Goal: Obtain resource: Download file/media

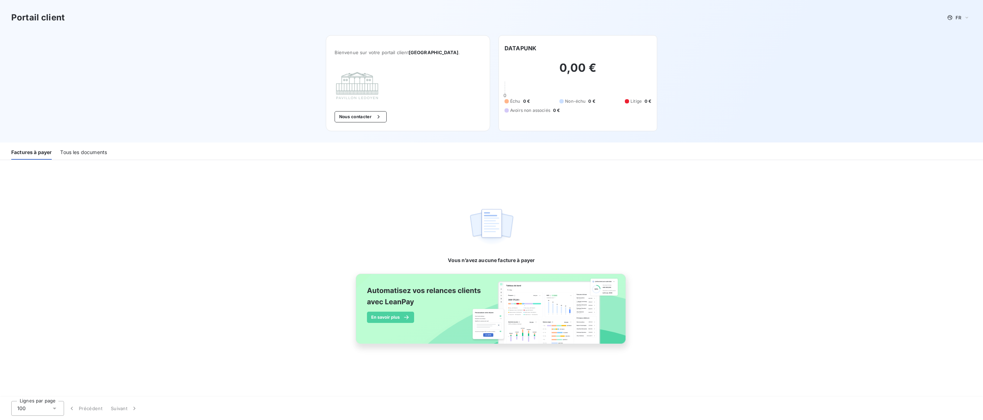
click at [88, 152] on div "Tous les documents" at bounding box center [83, 152] width 47 height 15
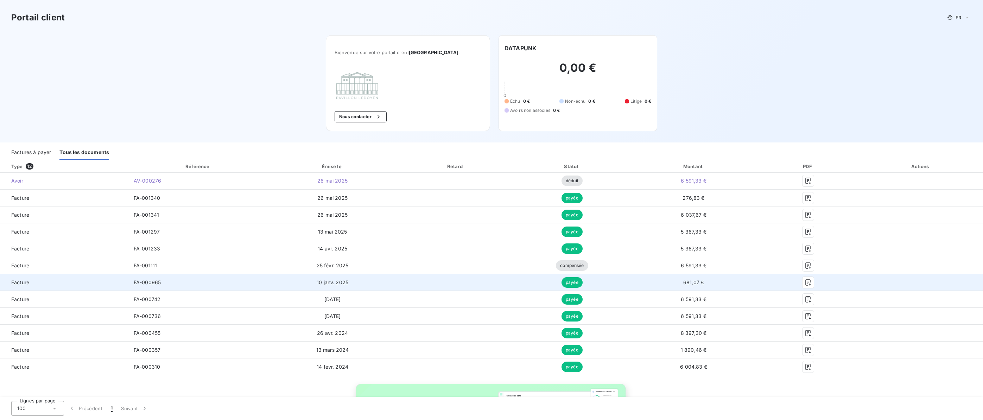
click at [164, 285] on td "FA-000965" at bounding box center [198, 282] width 140 height 17
click at [145, 282] on span "FA-000965" at bounding box center [147, 282] width 27 height 6
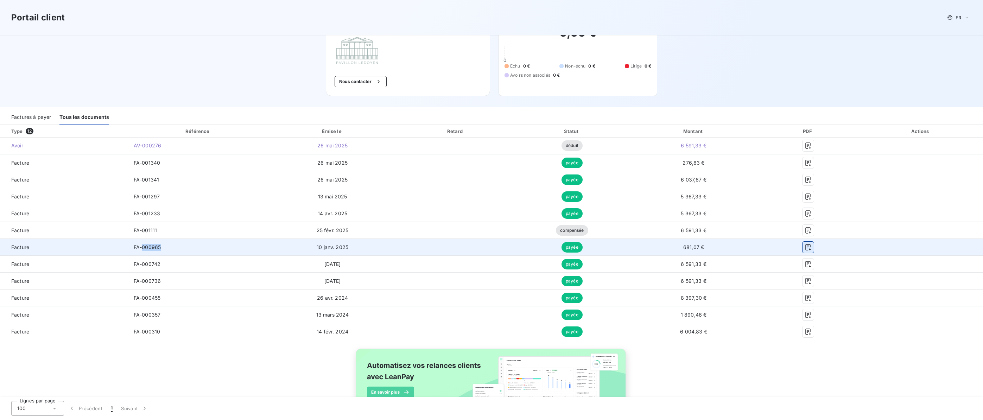
click at [807, 250] on icon "button" at bounding box center [808, 247] width 7 height 7
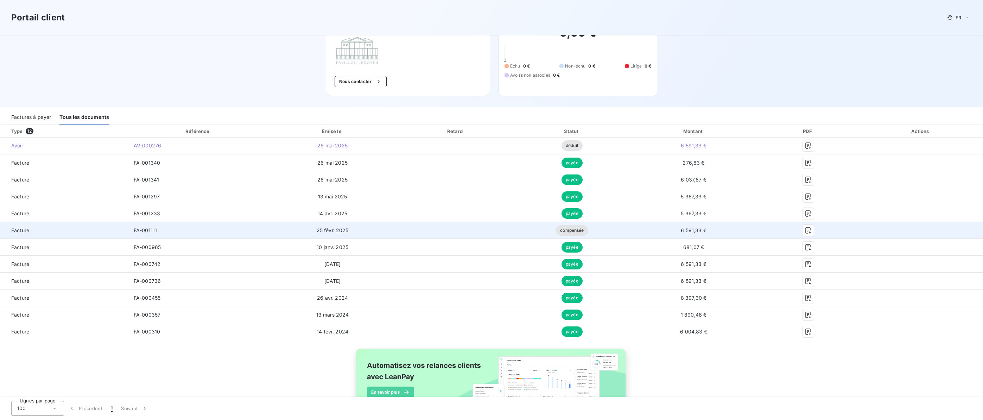
click at [120, 231] on span "Facture" at bounding box center [64, 230] width 117 height 7
click at [146, 232] on span "FA-001111" at bounding box center [145, 230] width 23 height 6
click at [805, 230] on icon "button" at bounding box center [808, 230] width 7 height 7
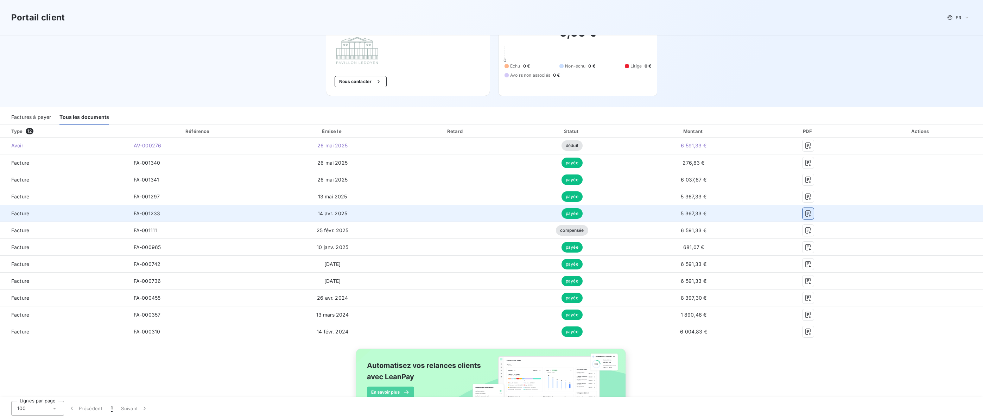
click at [808, 212] on button "button" at bounding box center [807, 213] width 11 height 11
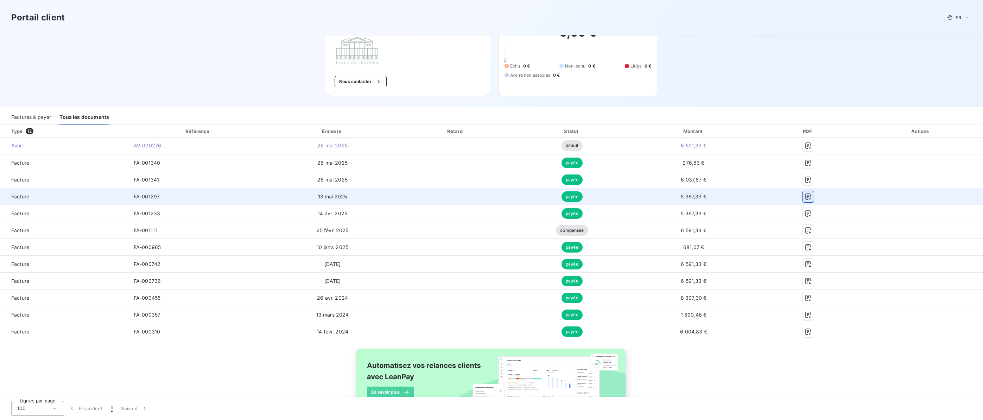
click at [806, 201] on button "button" at bounding box center [807, 196] width 11 height 11
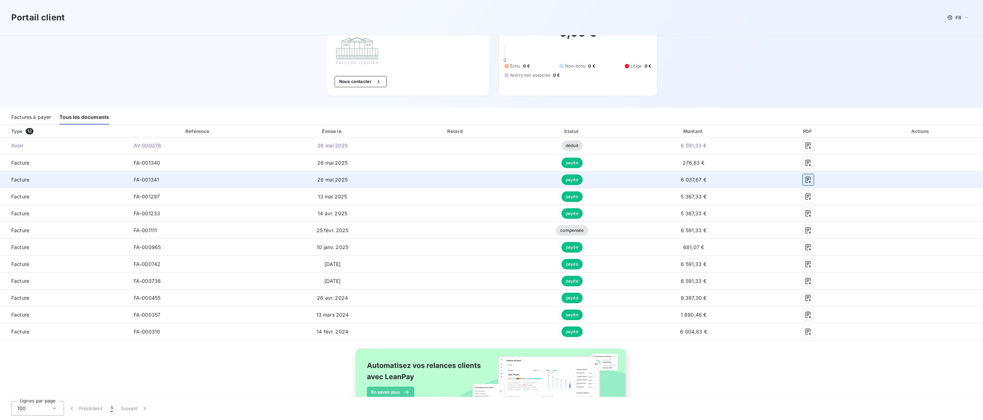
click at [805, 183] on icon "button" at bounding box center [808, 179] width 7 height 7
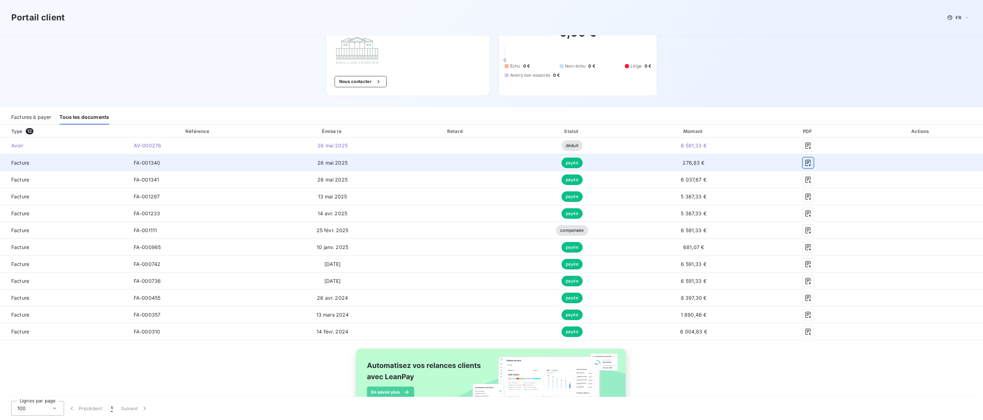
click at [805, 164] on icon "button" at bounding box center [808, 162] width 7 height 7
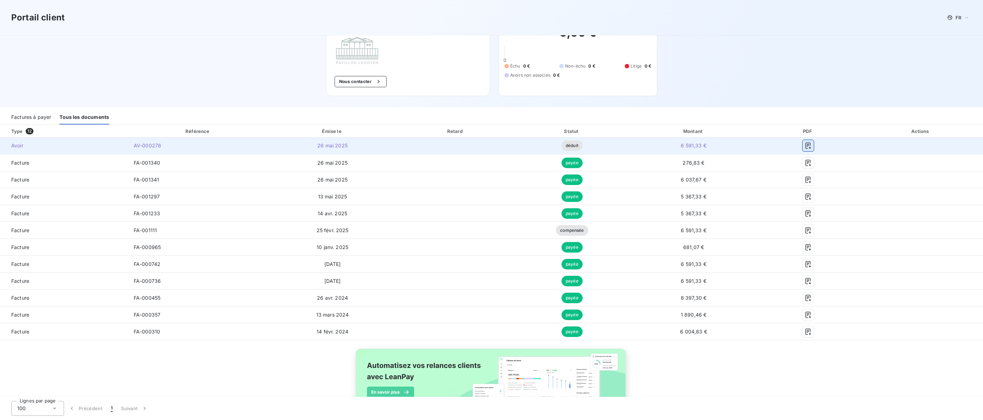
click at [805, 147] on icon "button" at bounding box center [808, 145] width 7 height 7
